Goal: Task Accomplishment & Management: Complete application form

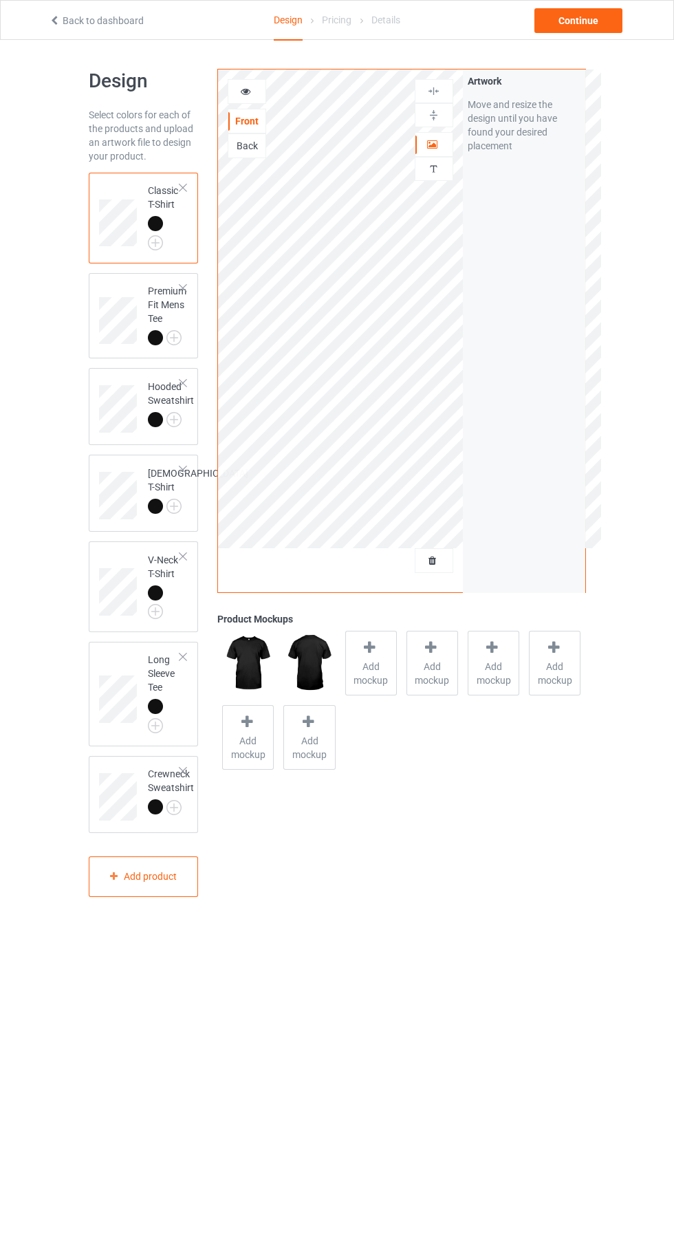
click at [435, 83] on div at bounding box center [434, 91] width 39 height 24
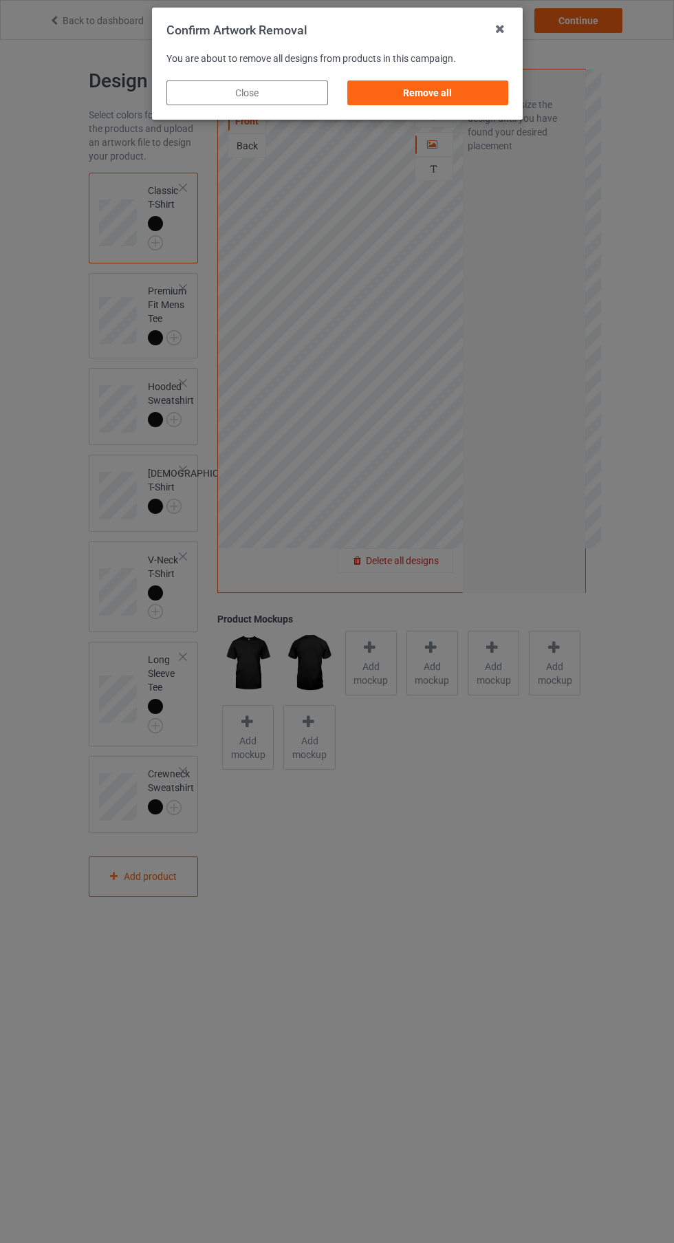
click at [413, 98] on div "Remove all" at bounding box center [428, 92] width 162 height 25
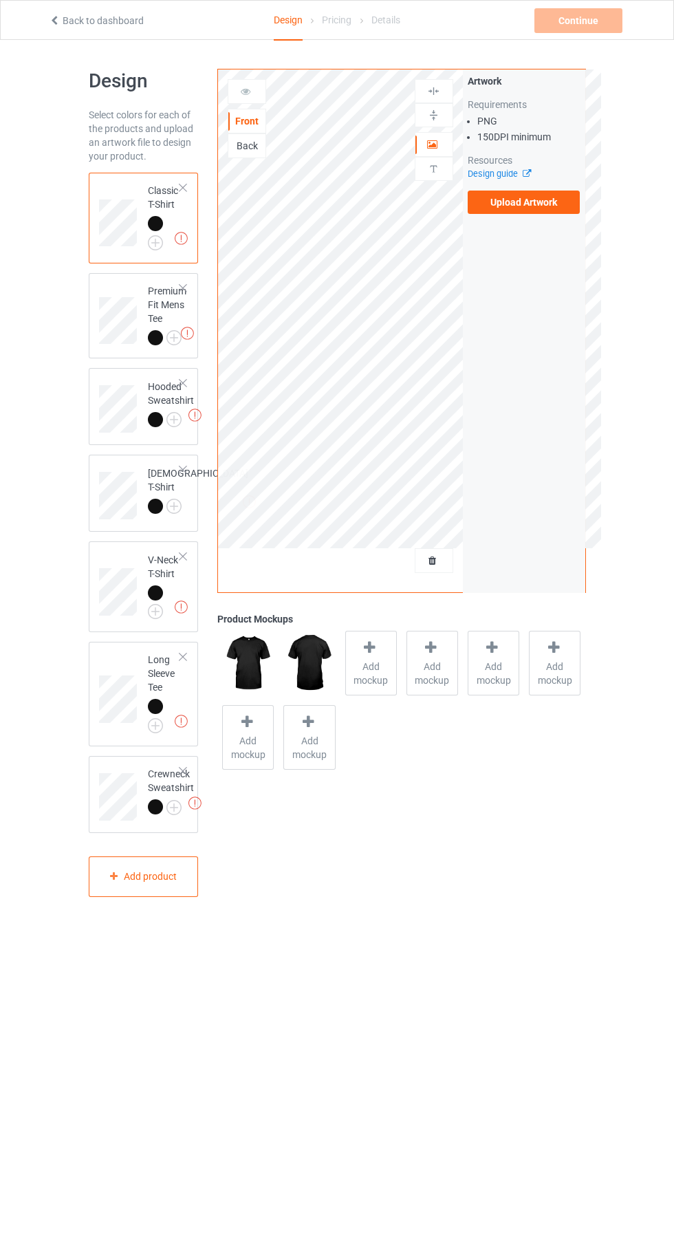
click at [530, 206] on label "Upload Artwork" at bounding box center [524, 202] width 113 height 23
click at [0, 0] on input "Upload Artwork" at bounding box center [0, 0] width 0 height 0
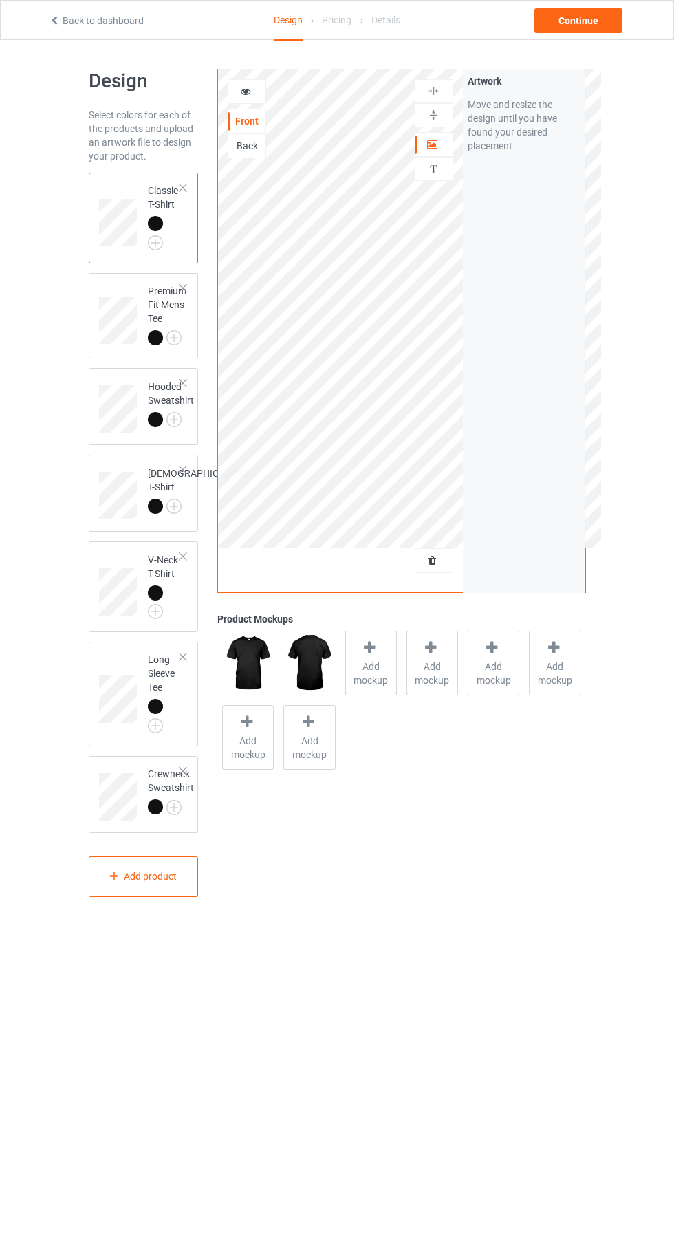
click at [396, 660] on div "Add mockup" at bounding box center [371, 663] width 52 height 65
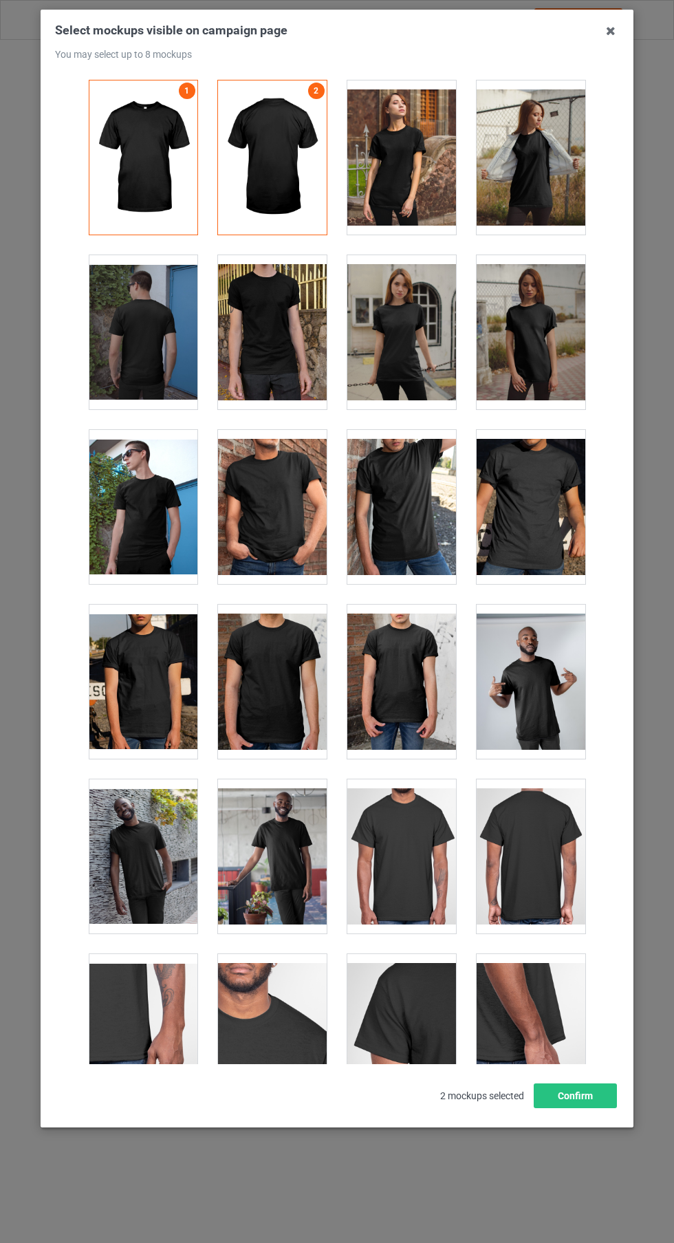
click at [291, 517] on div at bounding box center [272, 507] width 109 height 154
click at [138, 536] on div at bounding box center [143, 507] width 109 height 154
click at [384, 364] on div at bounding box center [401, 332] width 109 height 154
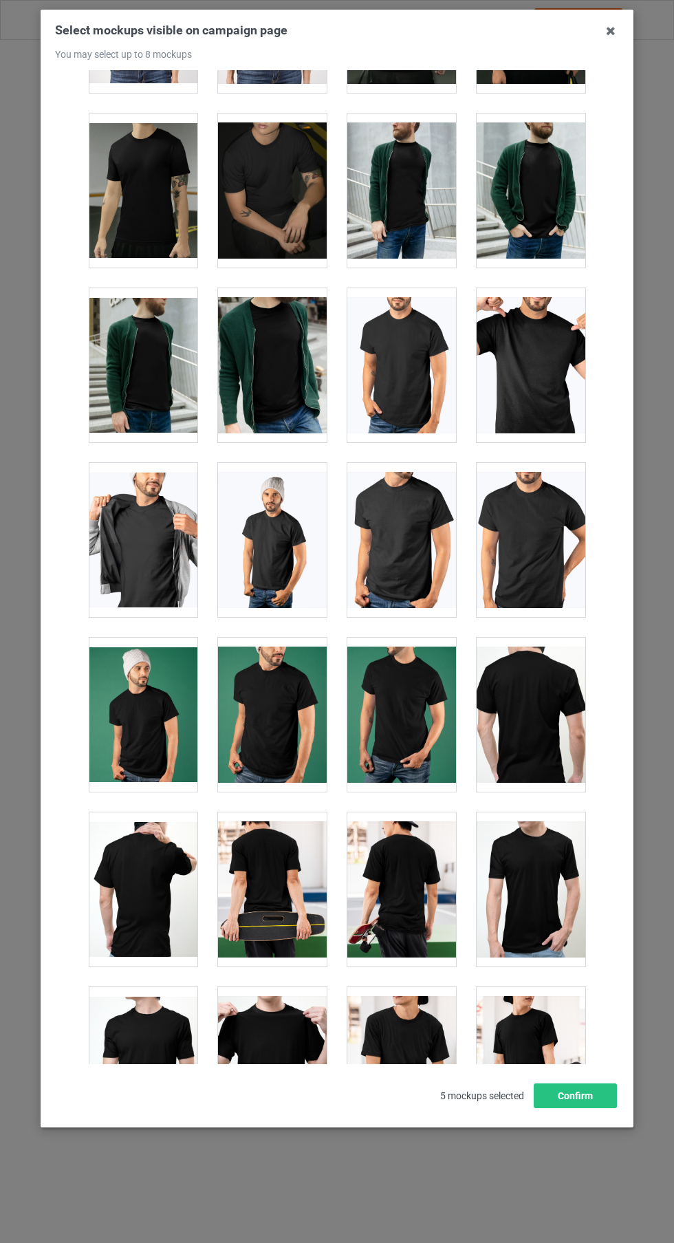
scroll to position [2414, 0]
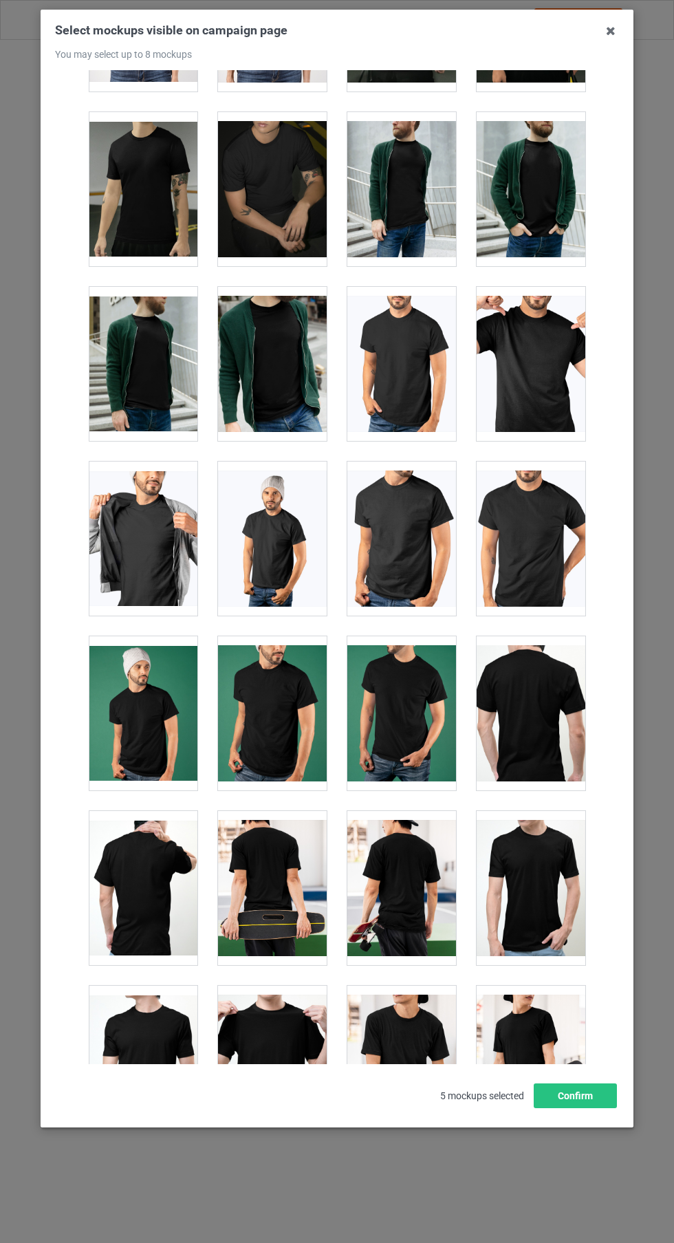
click at [127, 545] on div at bounding box center [143, 538] width 109 height 154
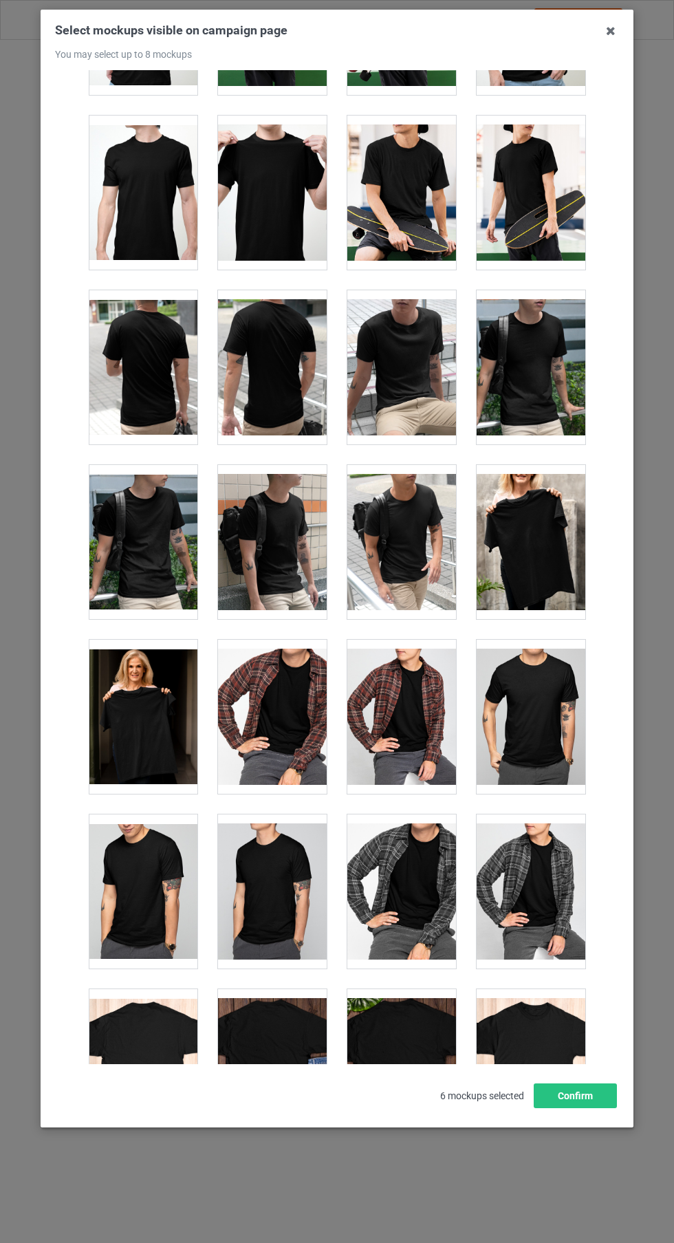
scroll to position [3285, 0]
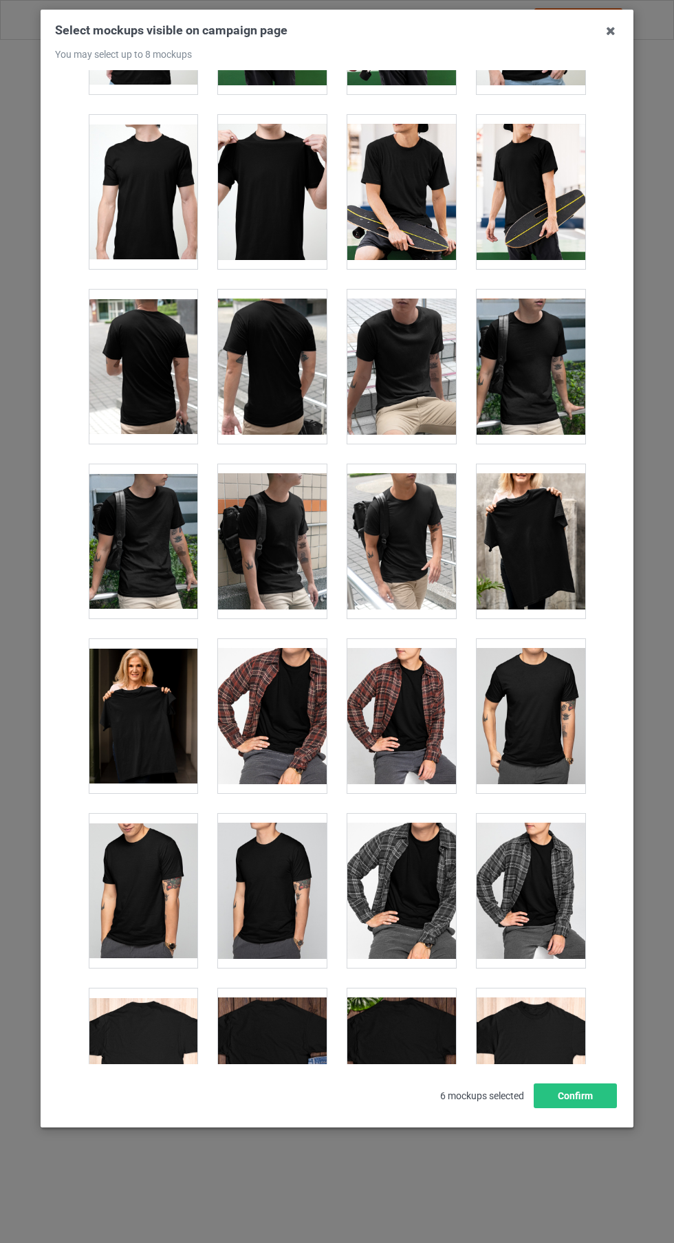
click at [135, 721] on div at bounding box center [143, 716] width 109 height 154
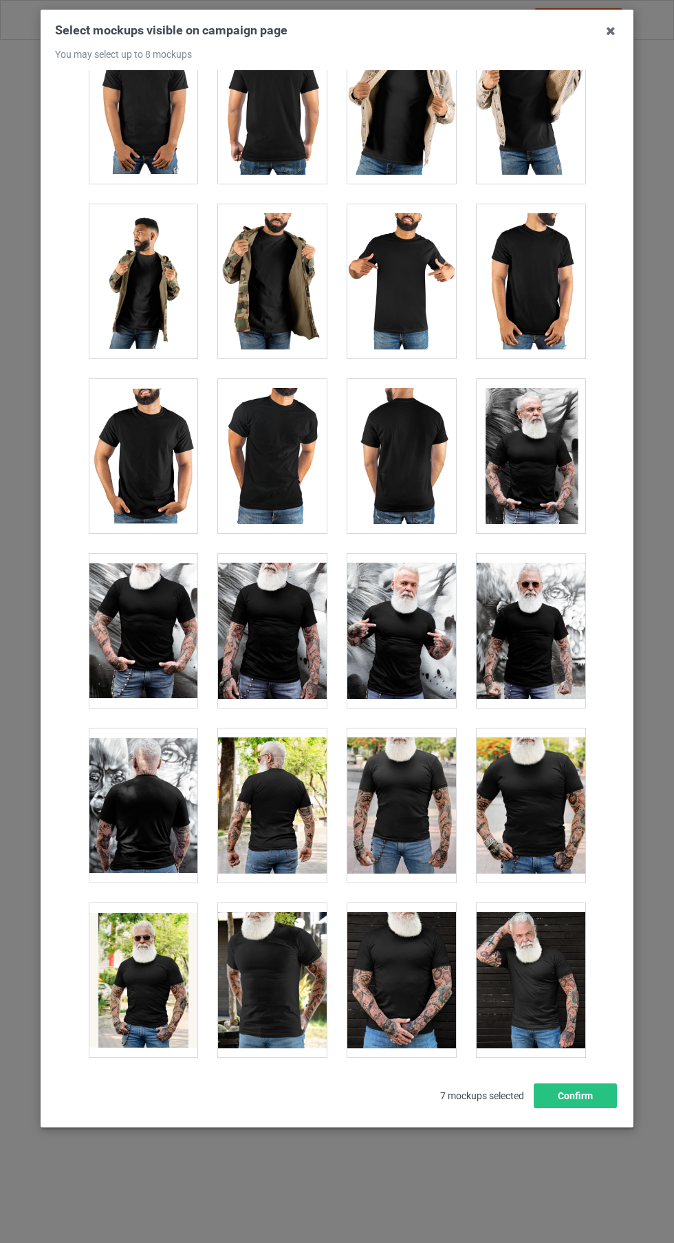
scroll to position [10539, 0]
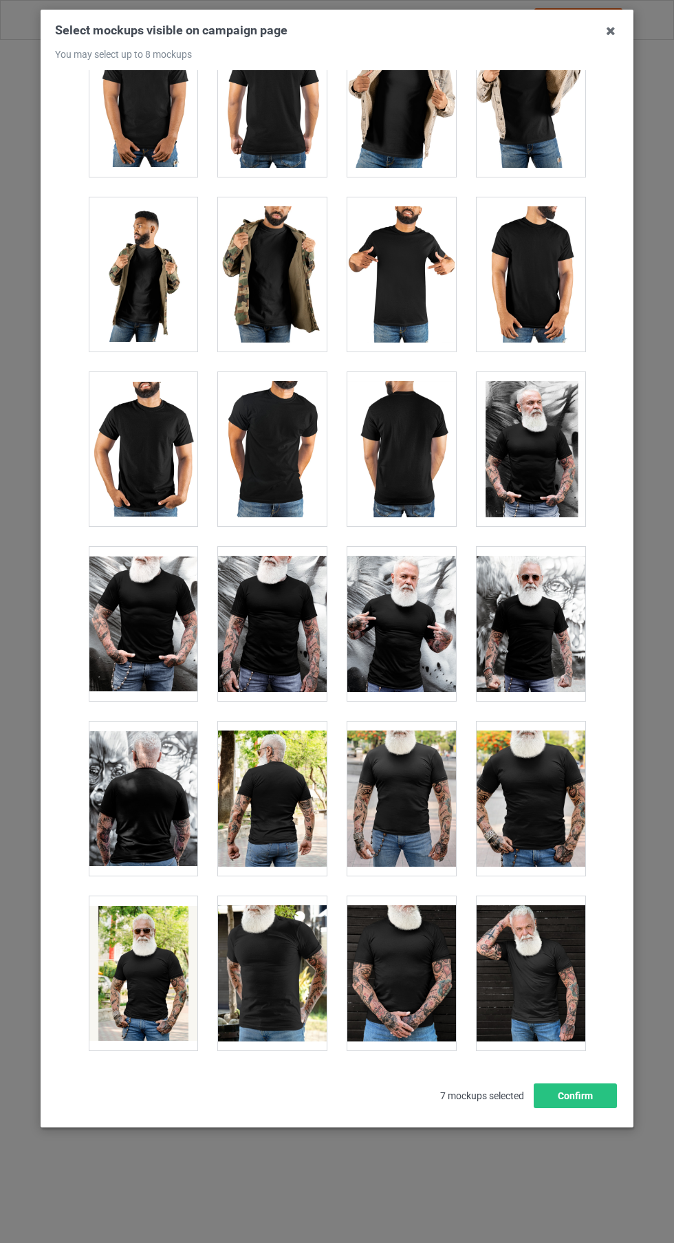
click at [547, 975] on div at bounding box center [531, 973] width 109 height 154
click at [528, 991] on div at bounding box center [531, 973] width 109 height 154
click at [545, 973] on div at bounding box center [531, 973] width 109 height 154
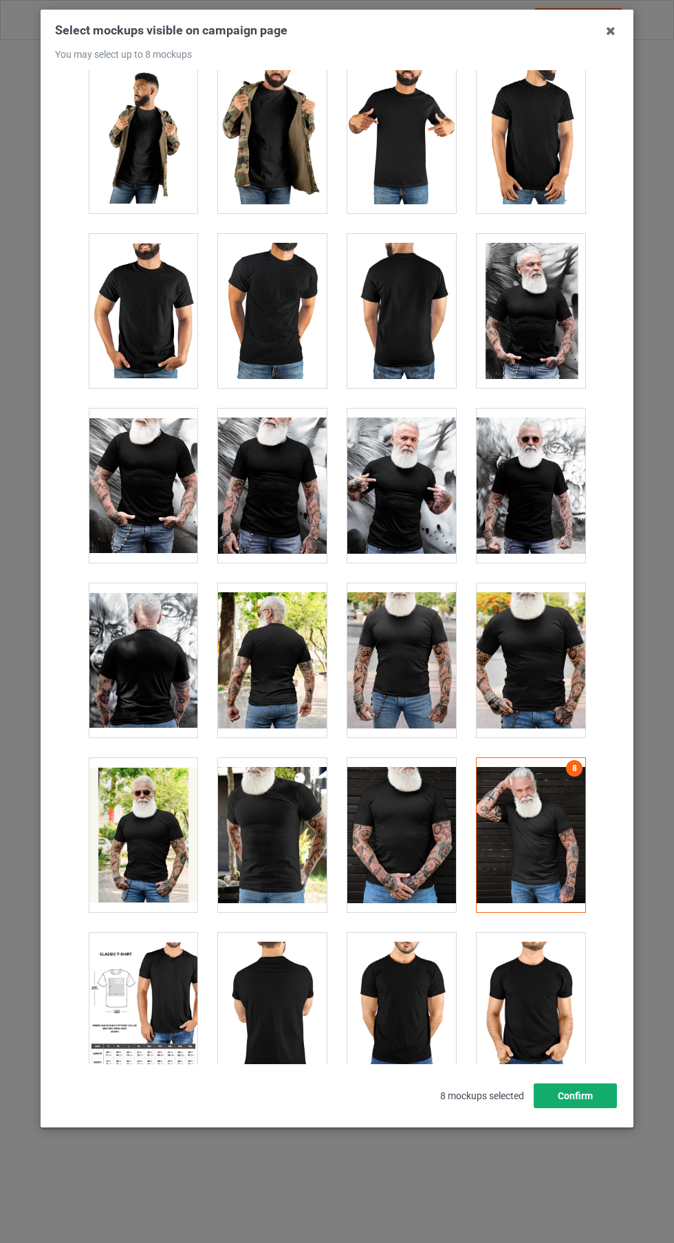
click at [597, 1108] on button "Confirm" at bounding box center [575, 1095] width 83 height 25
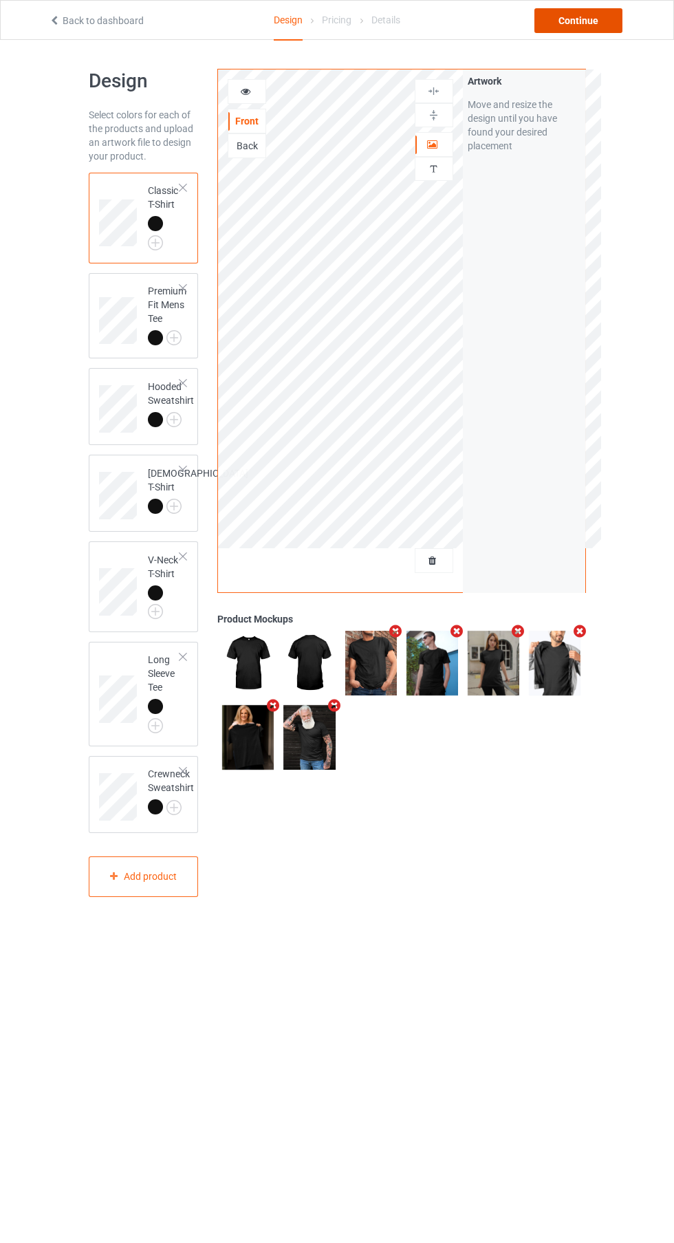
click at [600, 32] on div "Continue" at bounding box center [578, 20] width 88 height 25
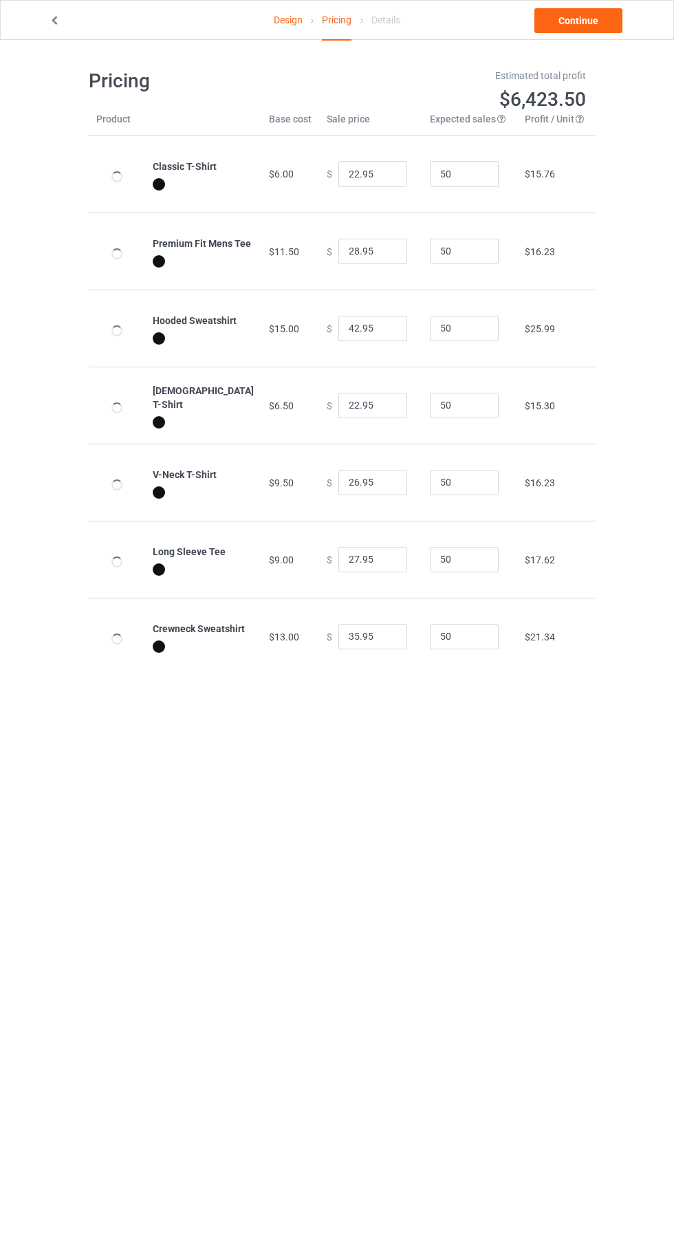
click at [287, 21] on link "Design" at bounding box center [288, 20] width 29 height 39
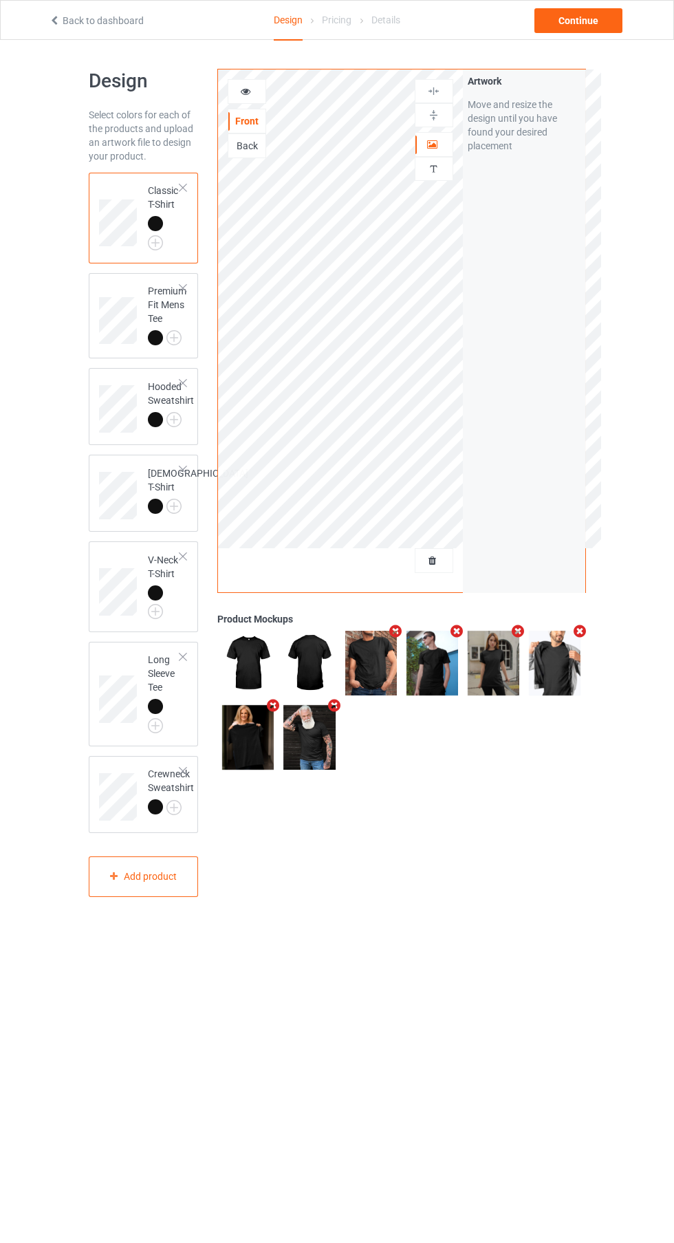
click at [439, 149] on div at bounding box center [433, 145] width 37 height 14
click at [442, 122] on div at bounding box center [434, 115] width 39 height 24
click at [443, 89] on div at bounding box center [433, 91] width 37 height 13
click at [581, 21] on div "Continue" at bounding box center [578, 20] width 88 height 25
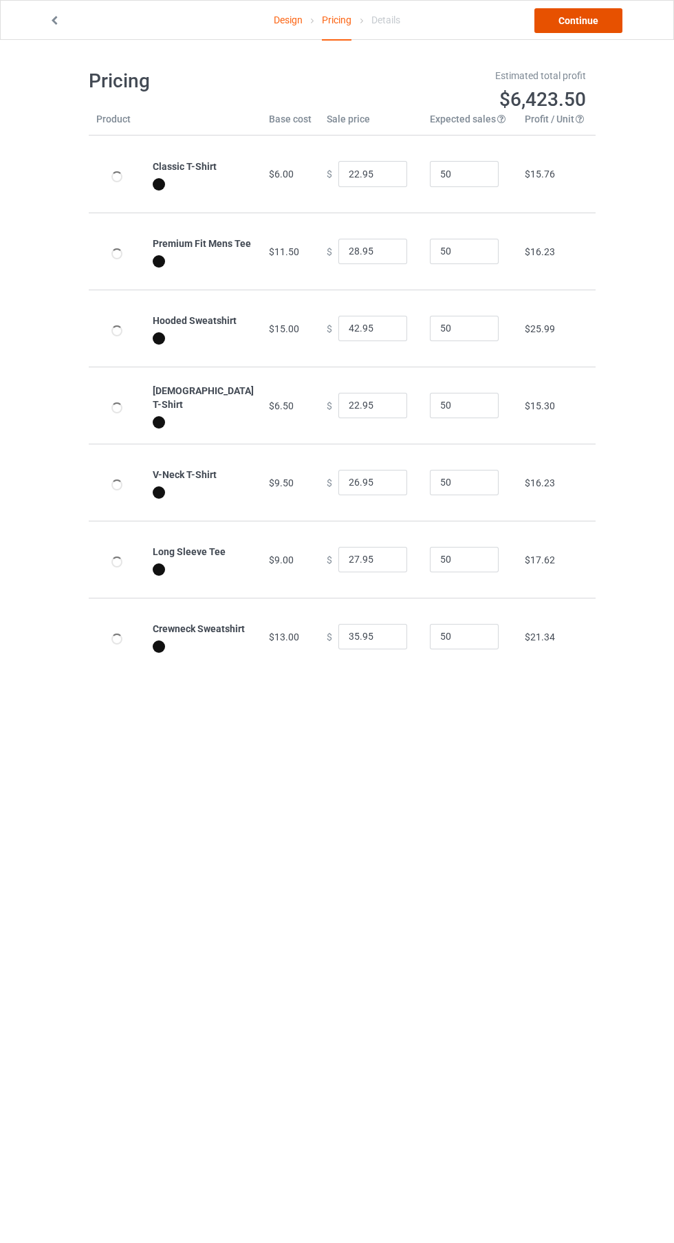
click at [581, 21] on link "Continue" at bounding box center [578, 20] width 88 height 25
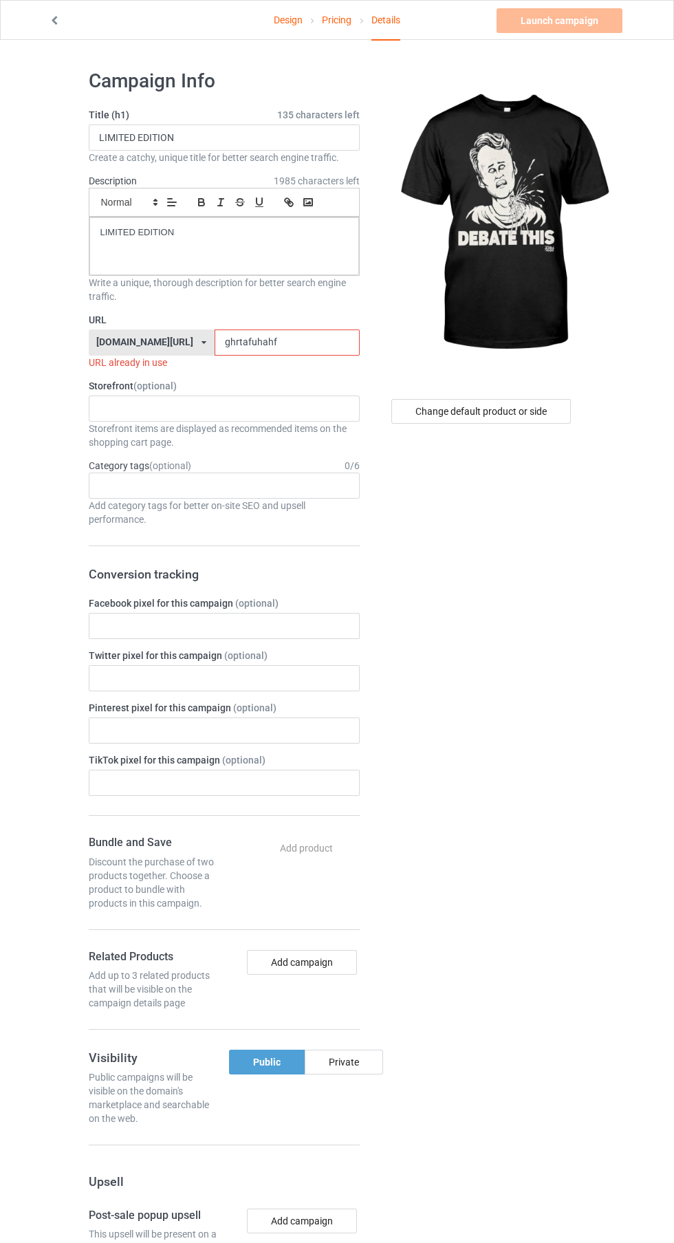
click at [224, 319] on label "URL" at bounding box center [224, 320] width 271 height 14
click at [280, 337] on input "ghrtafuhahf" at bounding box center [287, 342] width 145 height 26
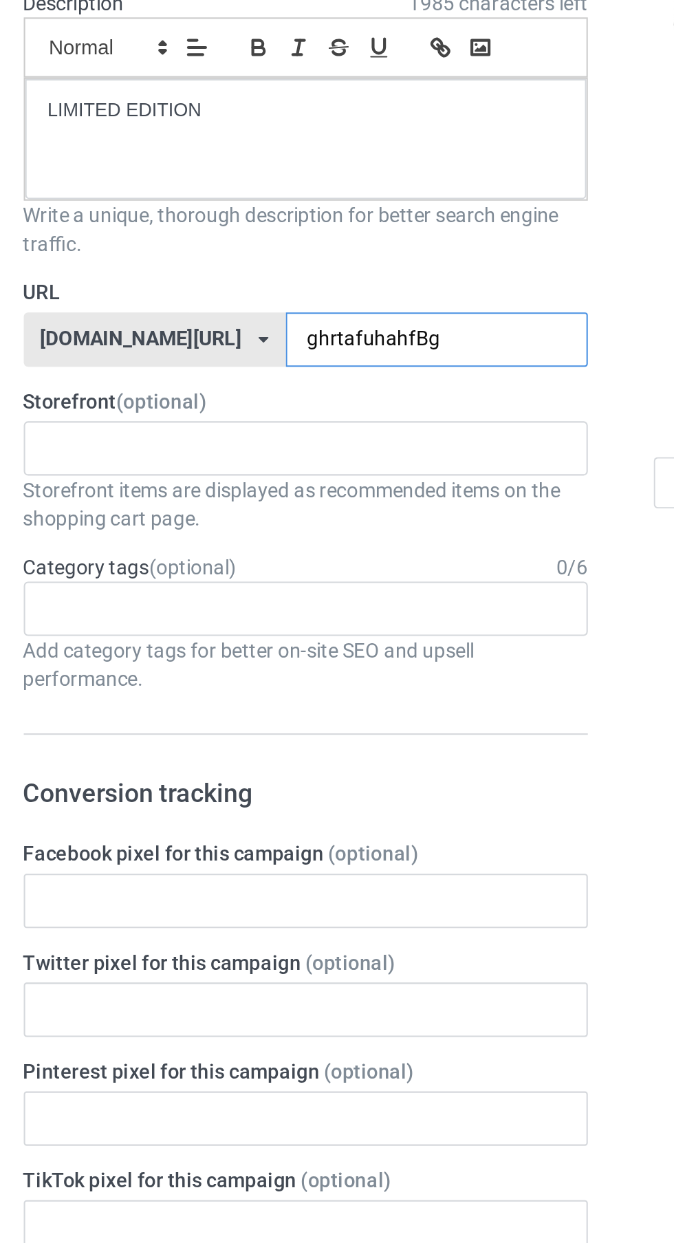
type input "ghrtafuhahfBgc"
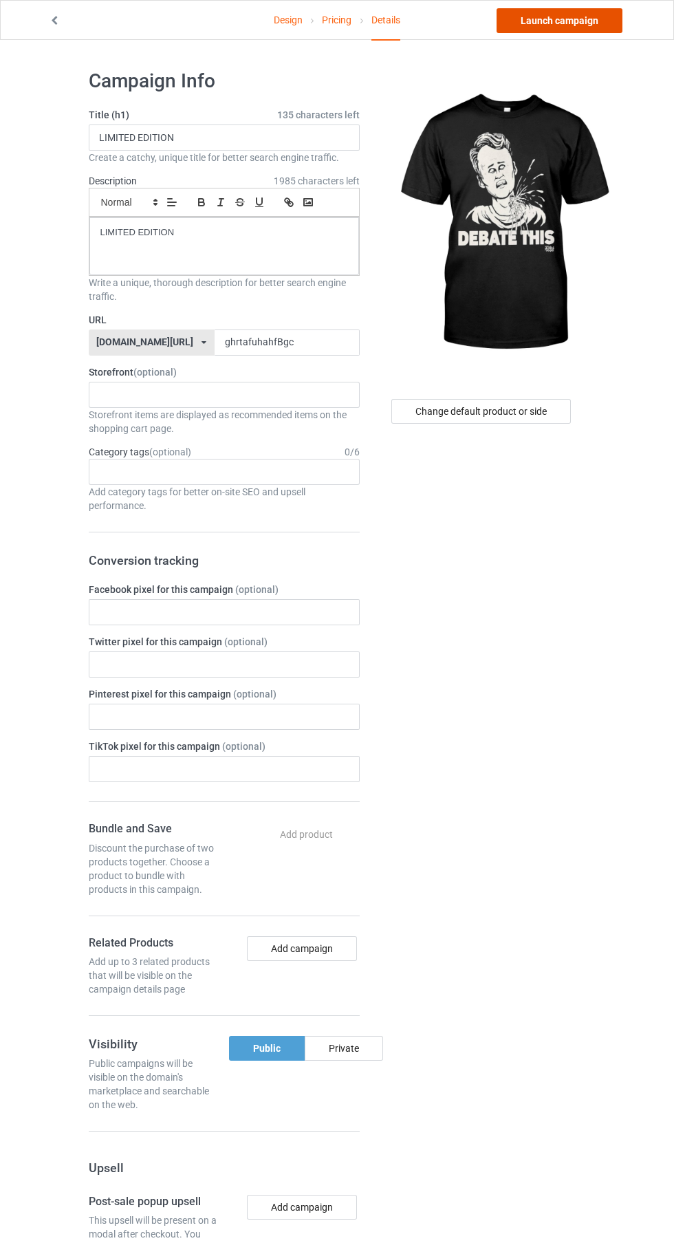
click at [572, 19] on link "Launch campaign" at bounding box center [560, 20] width 126 height 25
